Goal: Task Accomplishment & Management: Use online tool/utility

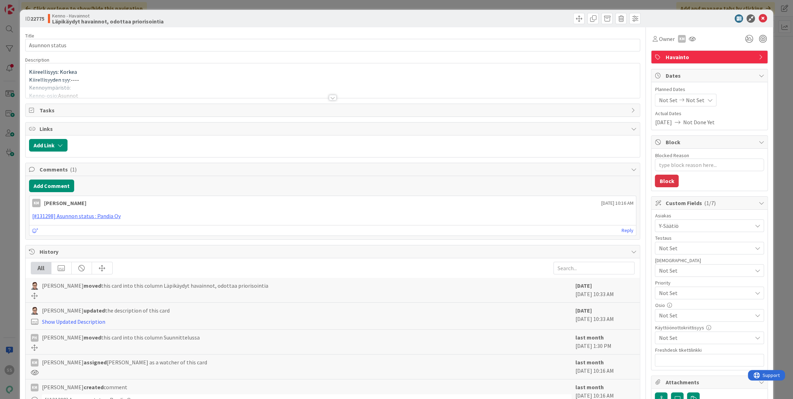
type textarea "x"
click at [329, 97] on div at bounding box center [333, 98] width 8 height 6
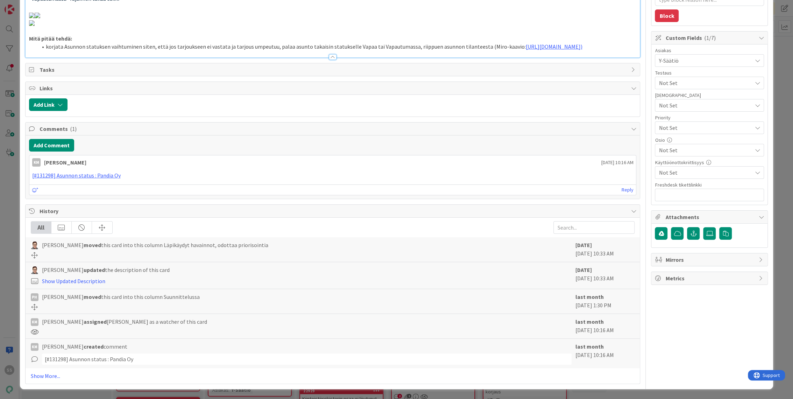
scroll to position [660, 0]
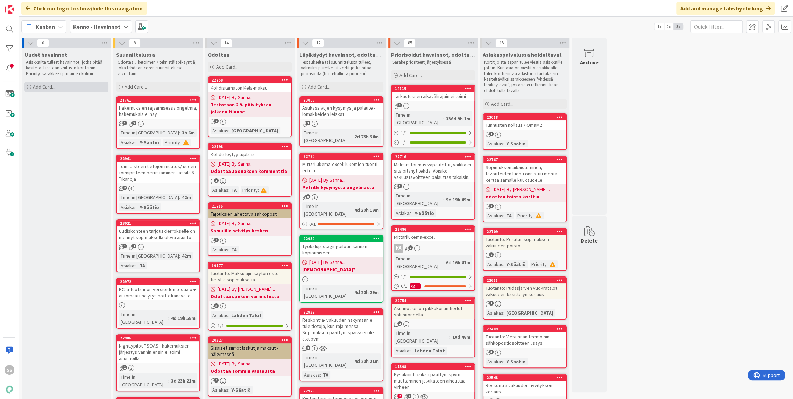
click at [35, 90] on div "Add Card..." at bounding box center [66, 87] width 84 height 10
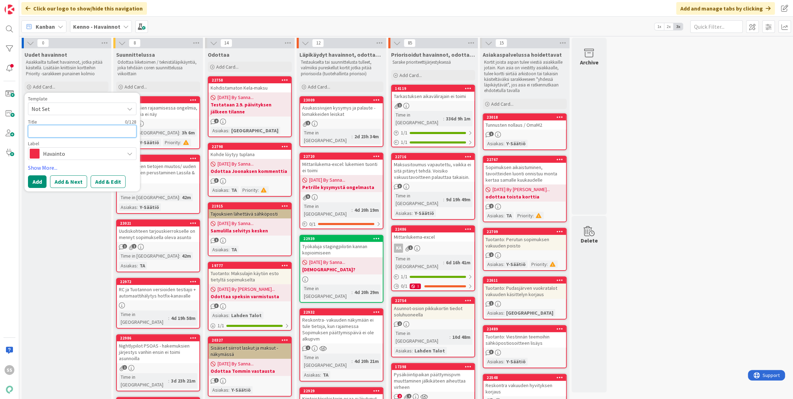
paste textarea "Vakuustavoitteet ja maksut"
type textarea "x"
type textarea "Vakuustavoitteet ja maksut"
click at [105, 184] on button "Add & Edit" at bounding box center [108, 181] width 35 height 13
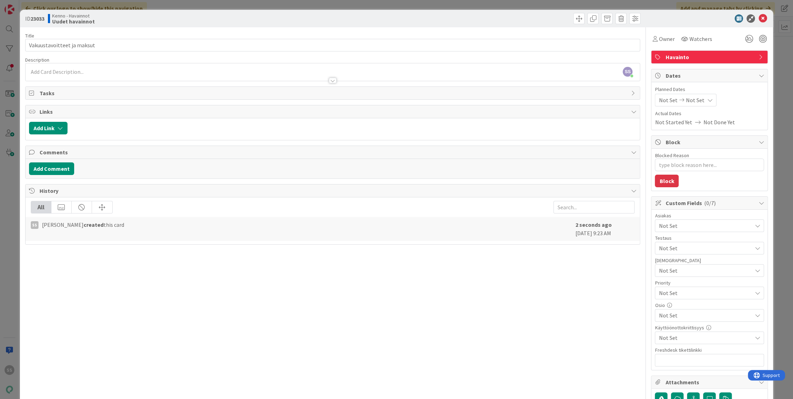
click at [116, 75] on div at bounding box center [333, 76] width 615 height 7
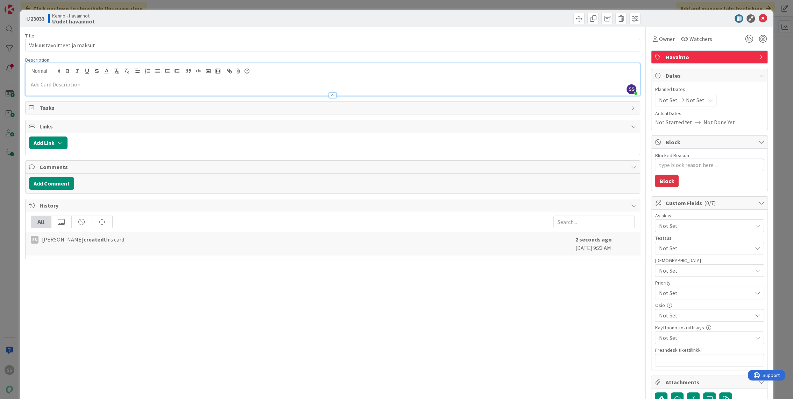
click at [100, 85] on p at bounding box center [333, 84] width 608 height 8
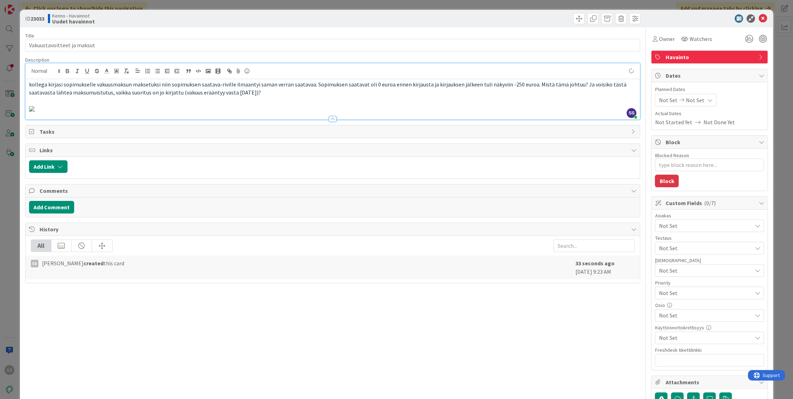
type textarea "x"
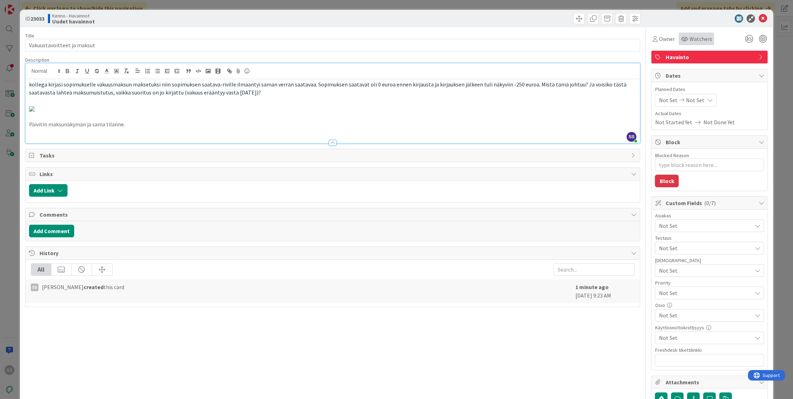
click at [689, 38] on span "Watchers" at bounding box center [700, 39] width 23 height 8
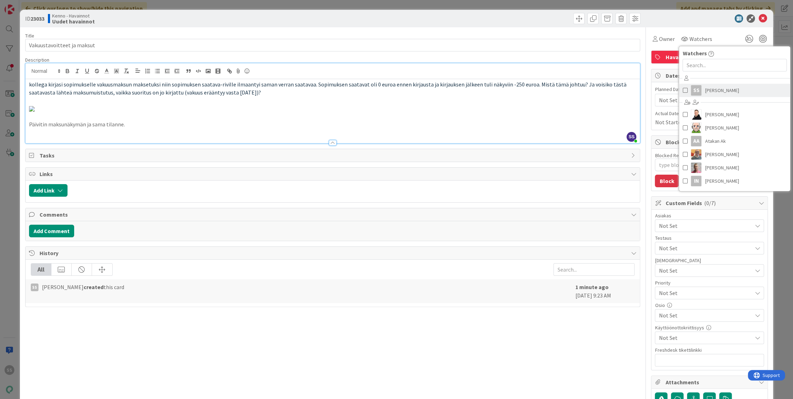
click at [711, 91] on span "Sonja Sainio" at bounding box center [722, 90] width 34 height 10
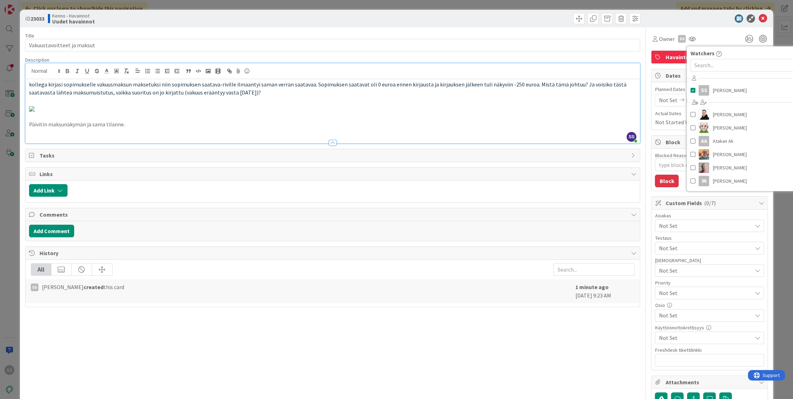
click at [674, 217] on div "Asiakas" at bounding box center [709, 215] width 109 height 5
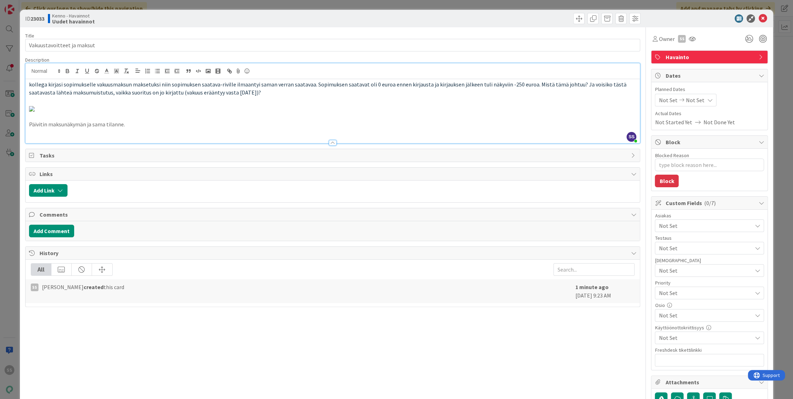
click at [677, 223] on span "Not Set" at bounding box center [705, 225] width 93 height 8
click at [686, 279] on span "Lahden Talot" at bounding box center [681, 280] width 32 height 10
click at [464, 17] on div at bounding box center [487, 18] width 306 height 11
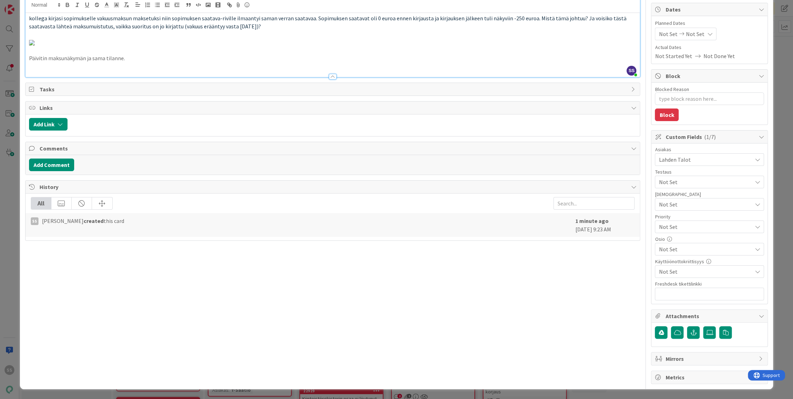
scroll to position [116, 0]
click at [691, 222] on span "Not Set" at bounding box center [704, 227] width 90 height 10
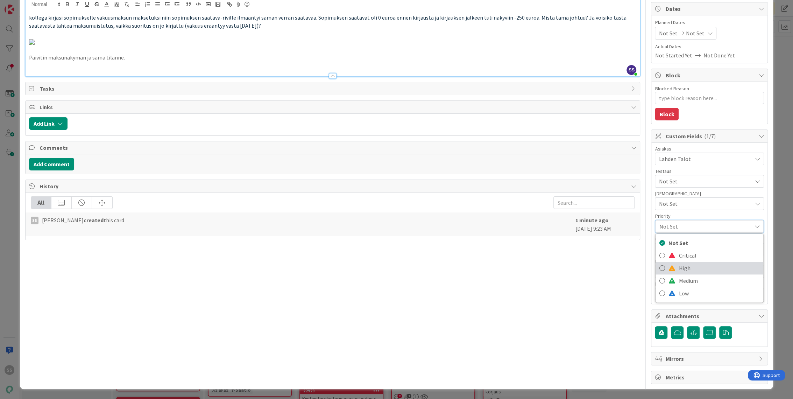
click at [684, 263] on span "High" at bounding box center [719, 268] width 81 height 10
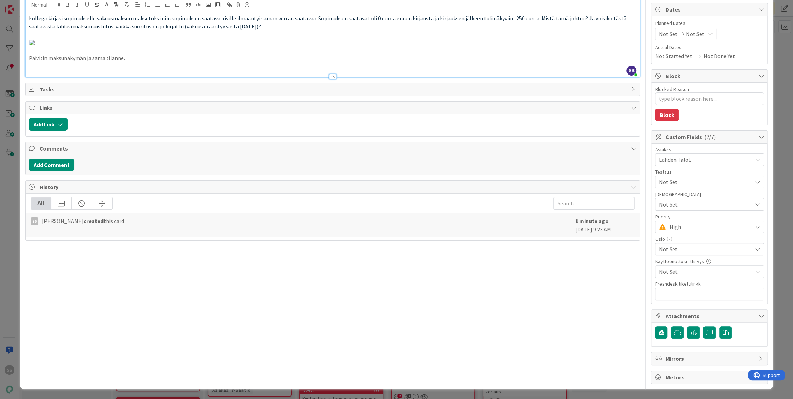
scroll to position [182, 0]
click at [64, 171] on button "Add Comment" at bounding box center [51, 164] width 45 height 13
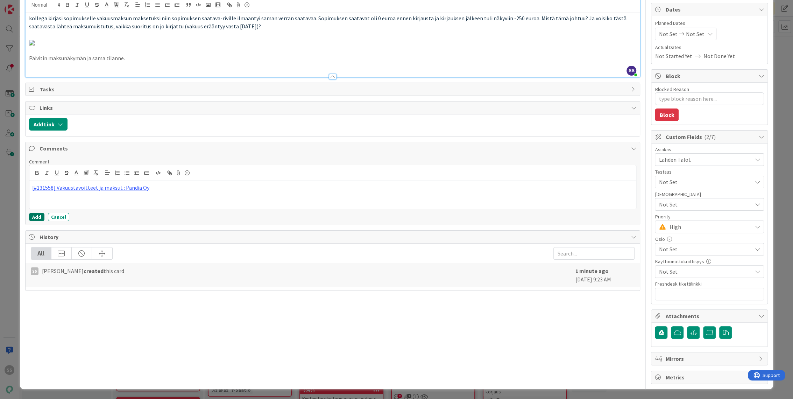
click at [35, 221] on button "Add" at bounding box center [36, 217] width 15 height 8
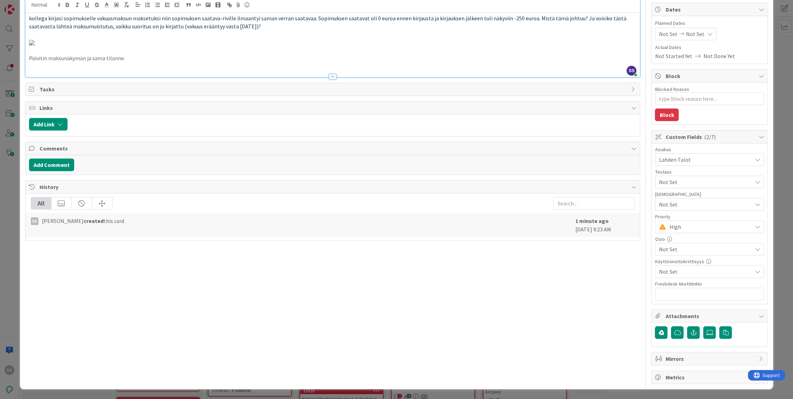
type textarea "x"
